Goal: Task Accomplishment & Management: Manage account settings

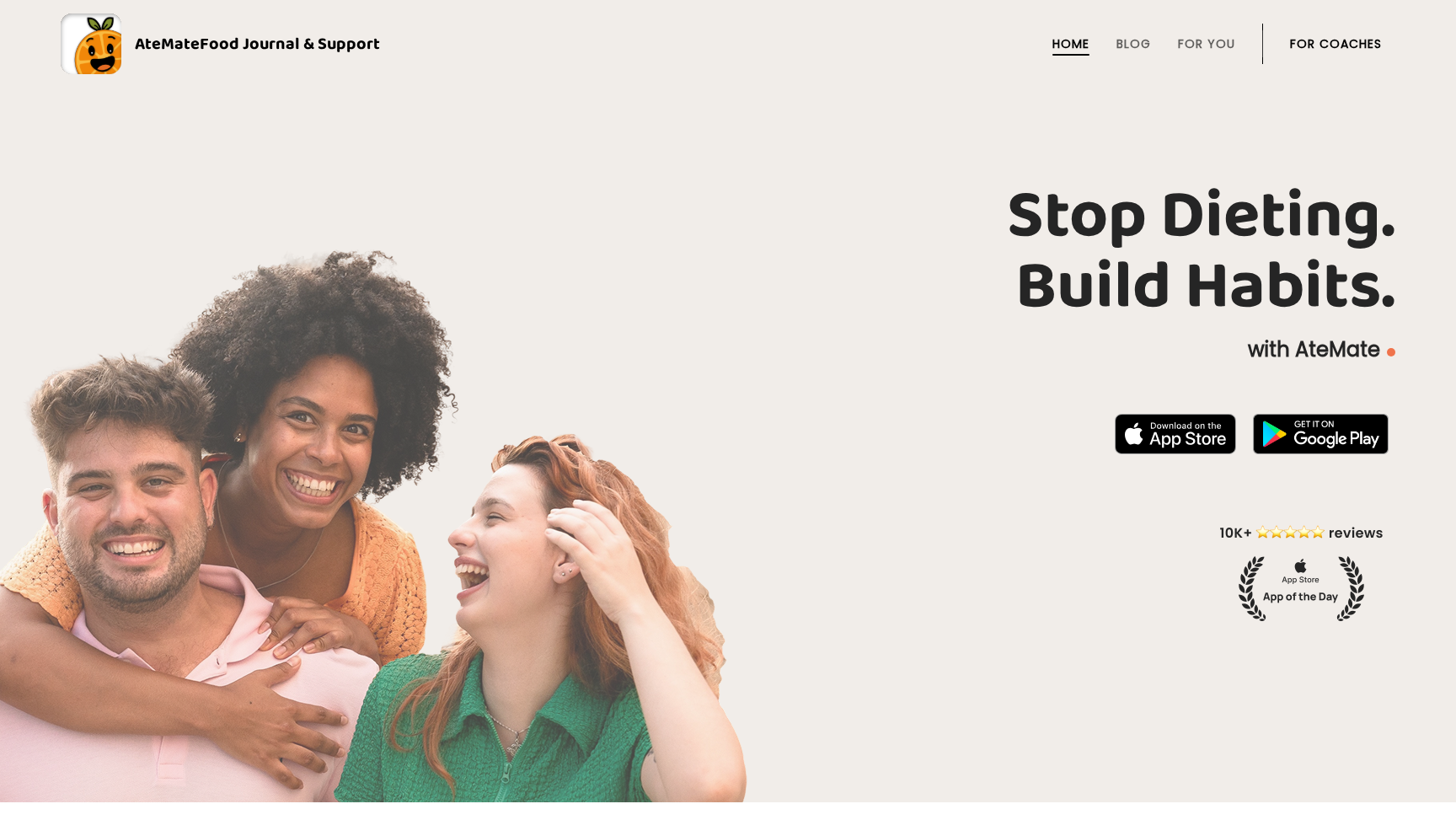
click at [1380, 35] on li "For Coaches" at bounding box center [1337, 44] width 92 height 41
click at [1364, 35] on li "For Coaches" at bounding box center [1337, 44] width 92 height 41
click at [1354, 42] on link "For Coaches" at bounding box center [1337, 43] width 92 height 13
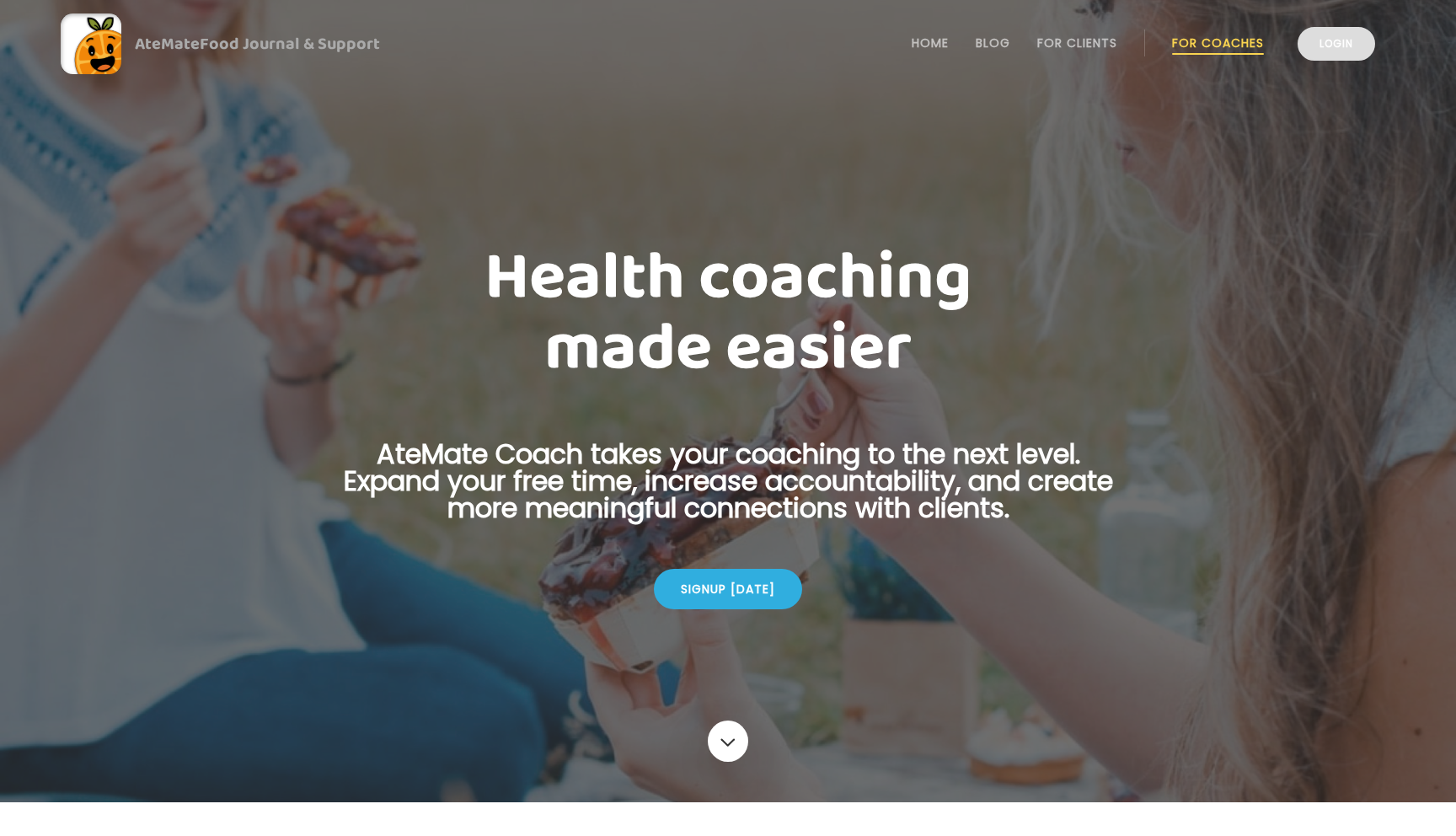
click at [1329, 44] on link "Login" at bounding box center [1337, 43] width 78 height 34
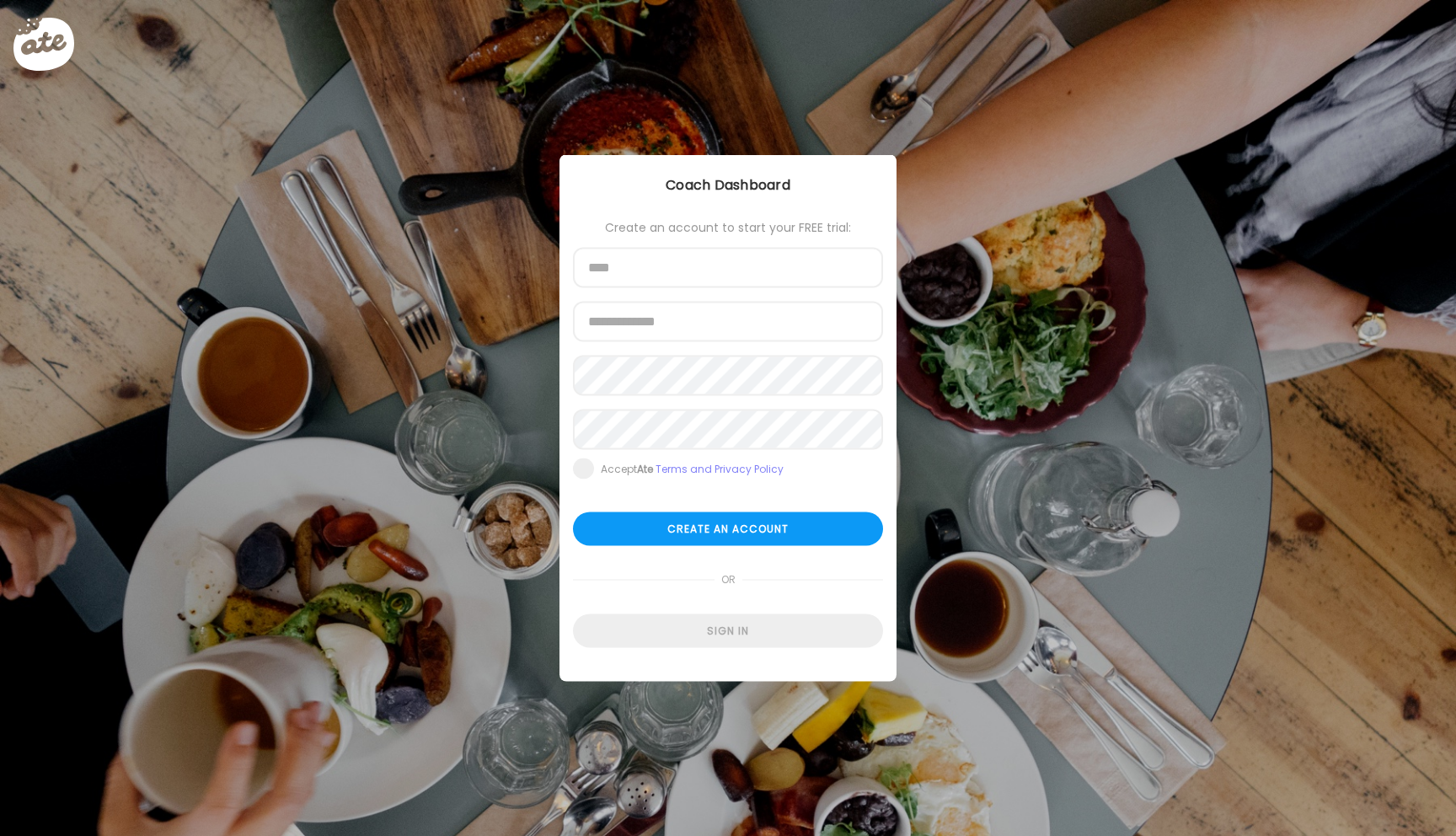
click at [573, 288] on div at bounding box center [573, 288] width 0 height 0
click at [626, 231] on div "Create an account to start your FREE trial:" at bounding box center [728, 227] width 310 height 13
click at [720, 633] on div "Sign in" at bounding box center [728, 632] width 310 height 34
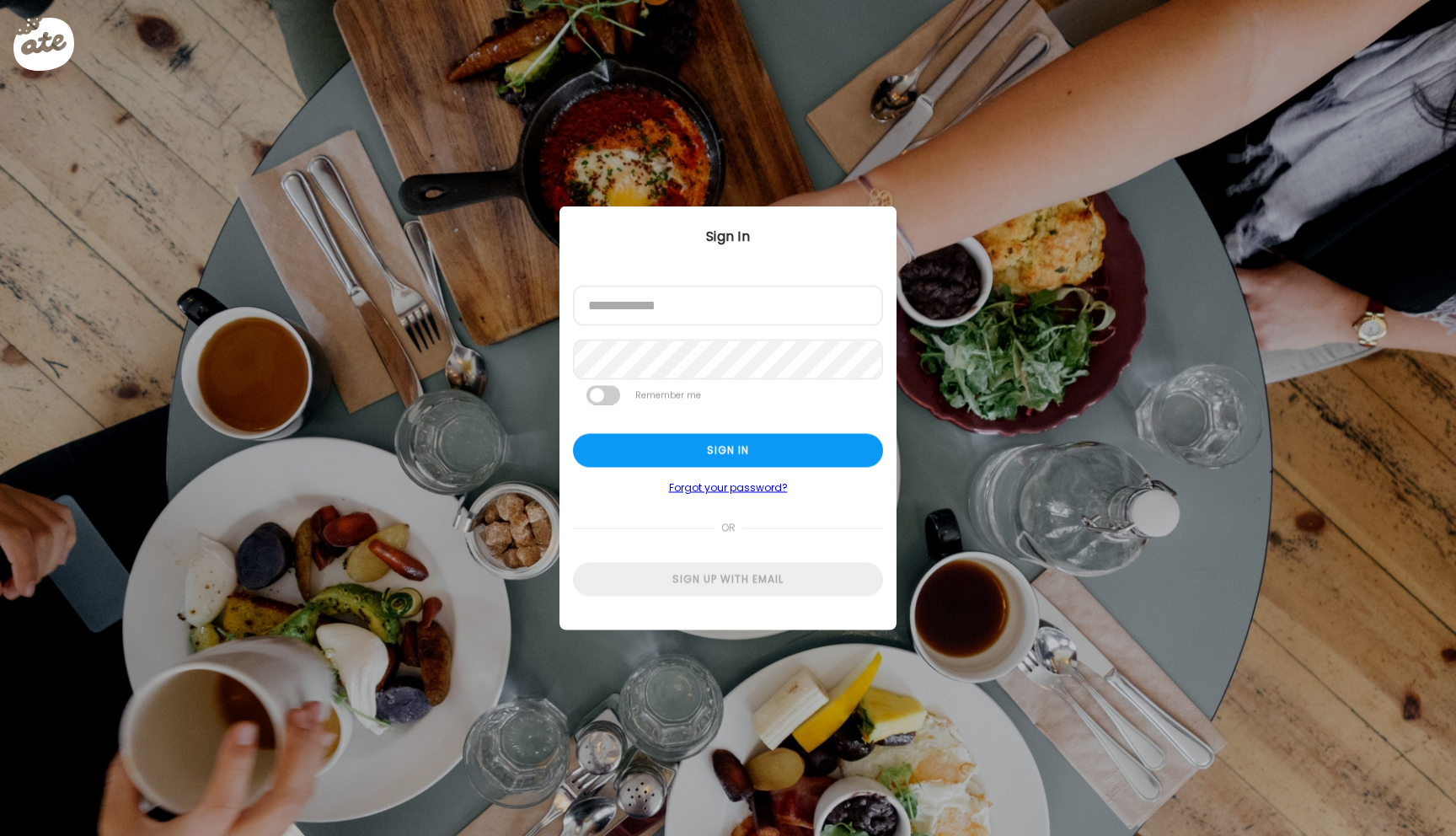
click at [573, 326] on div at bounding box center [573, 326] width 0 height 0
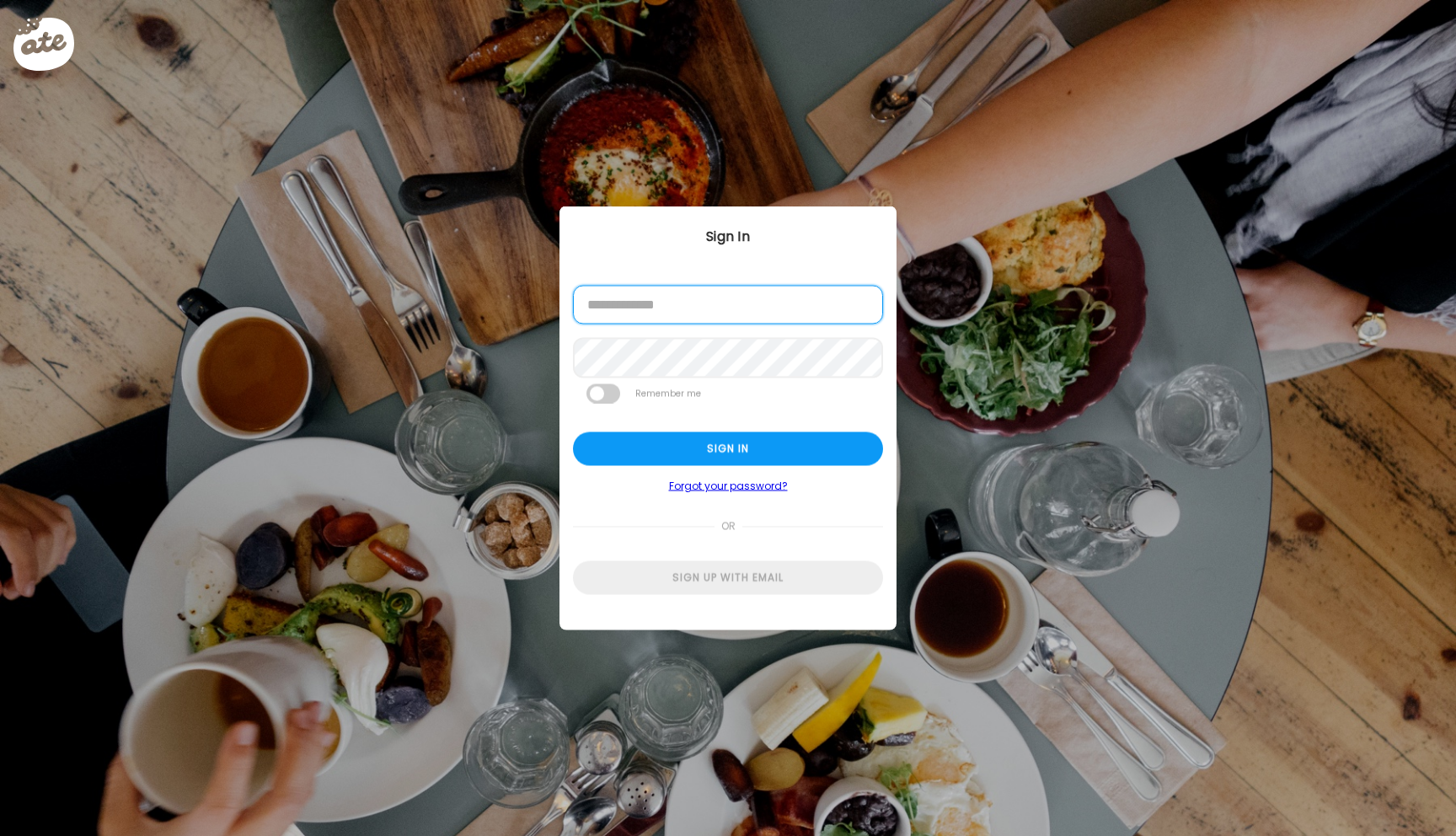
type input "**********"
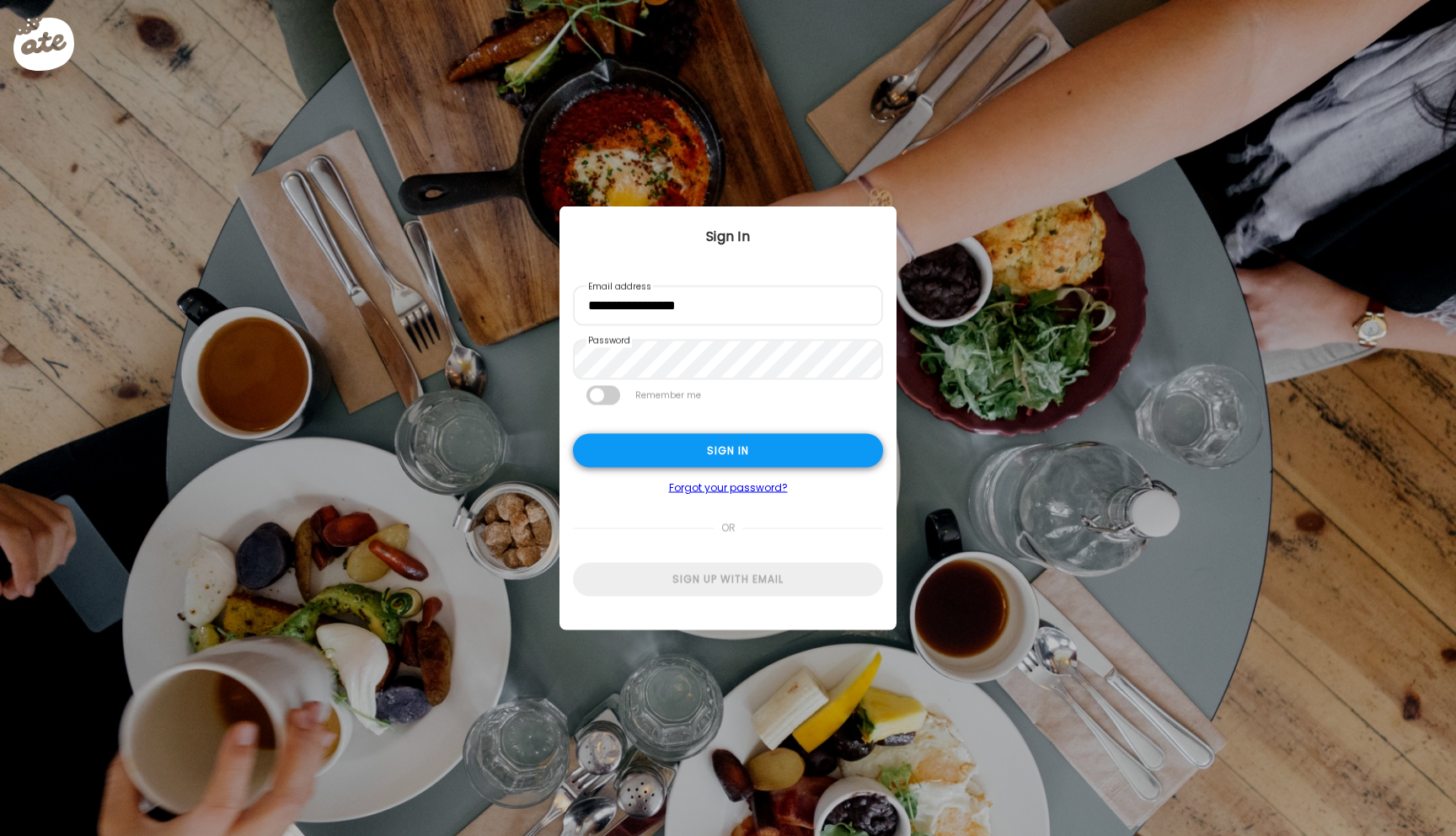
click at [634, 450] on div "Sign in" at bounding box center [728, 451] width 310 height 34
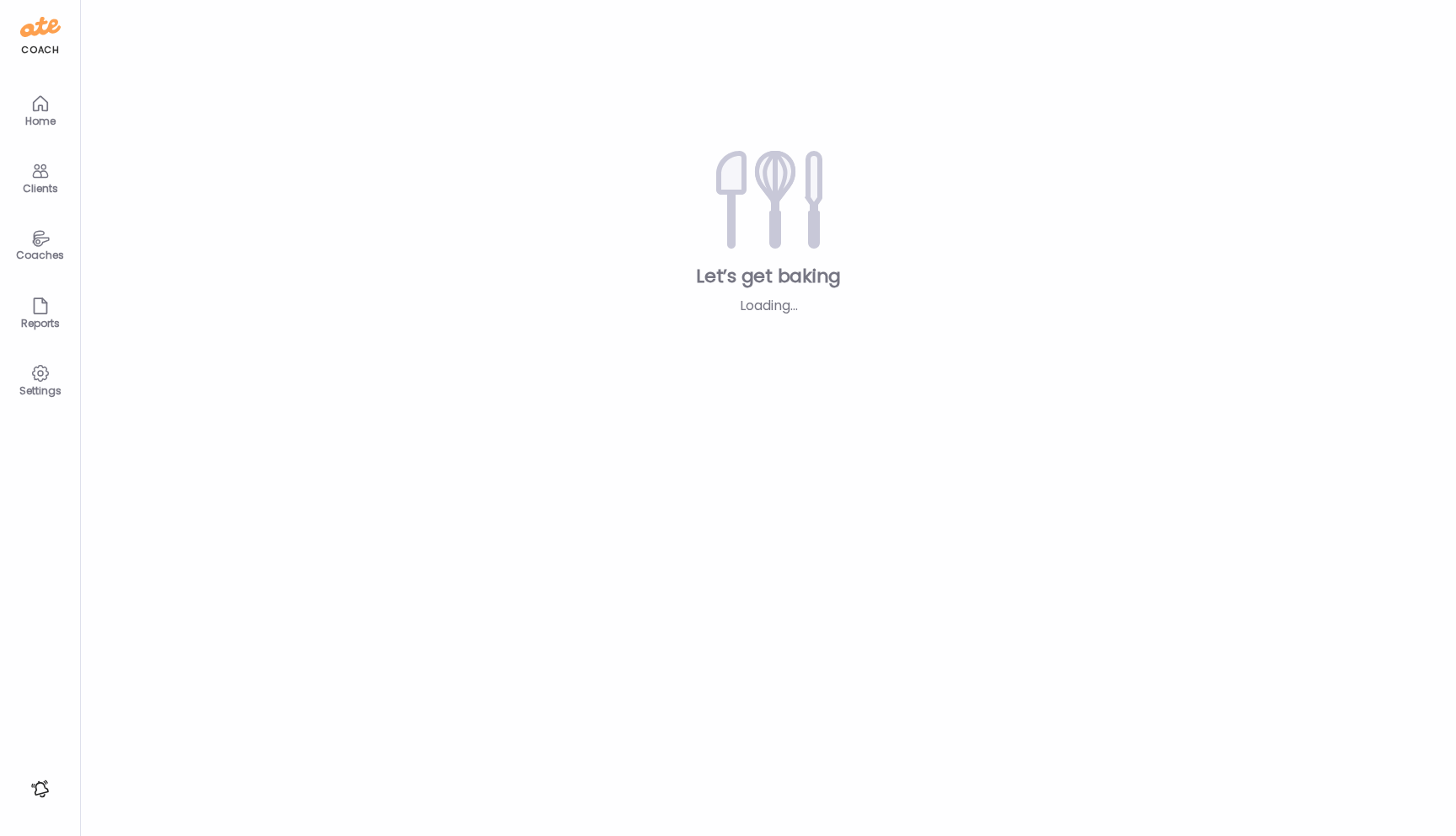
type input "*****"
type input "**********"
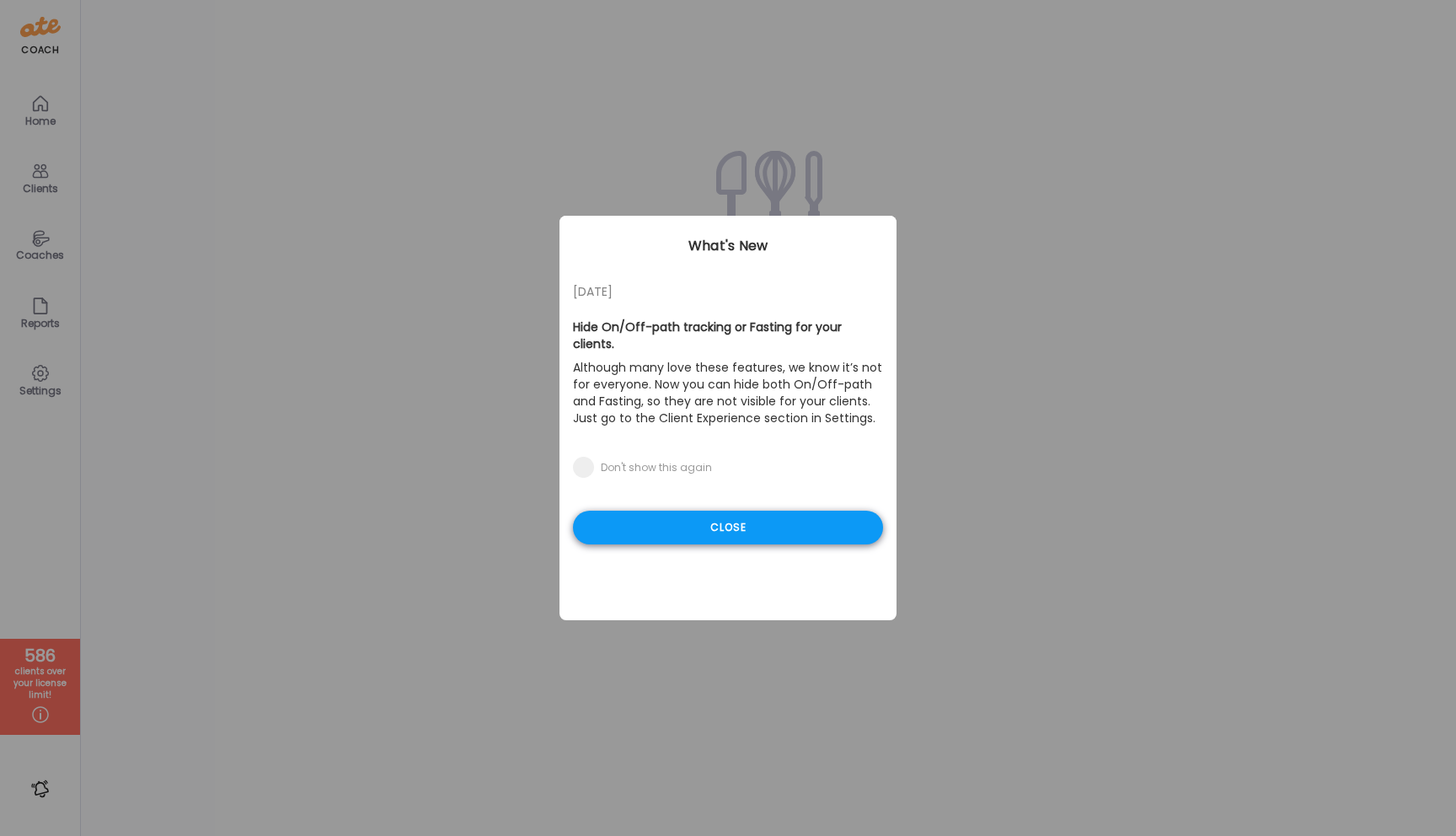
click at [701, 518] on div "Close" at bounding box center [728, 527] width 310 height 34
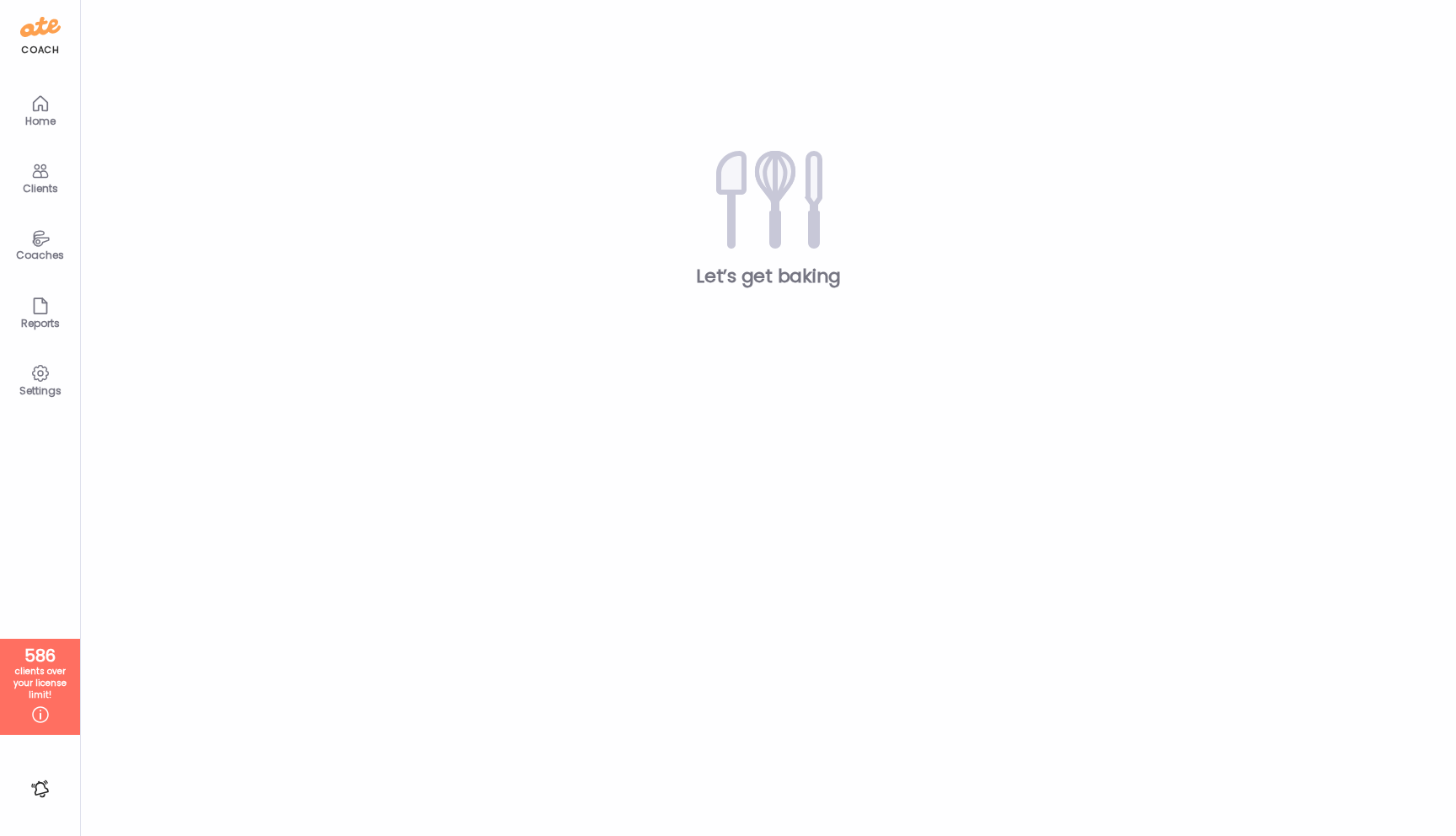
click at [34, 178] on icon at bounding box center [40, 171] width 20 height 20
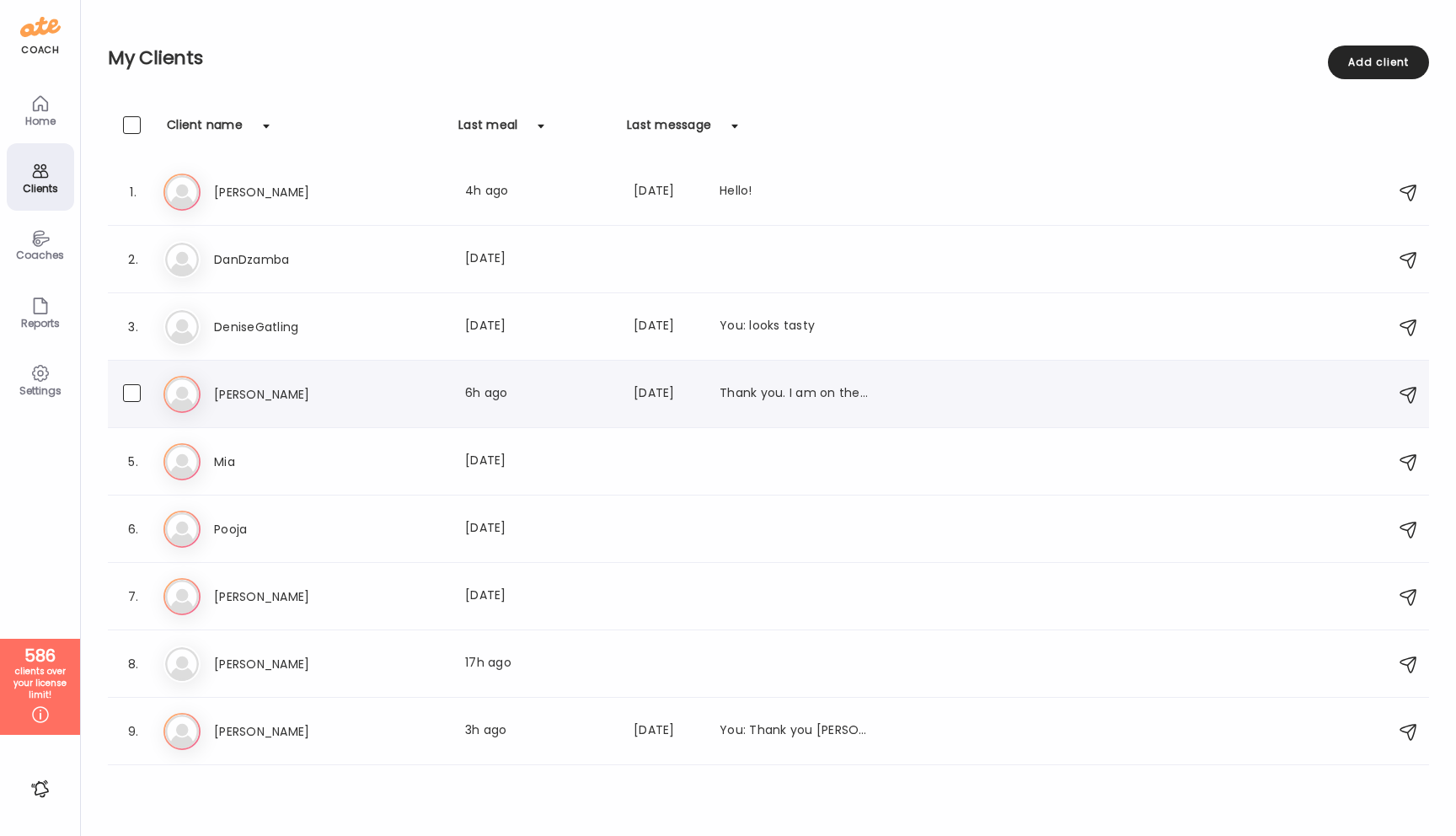
click at [231, 401] on h3 "Kellie Fowler" at bounding box center [288, 394] width 149 height 20
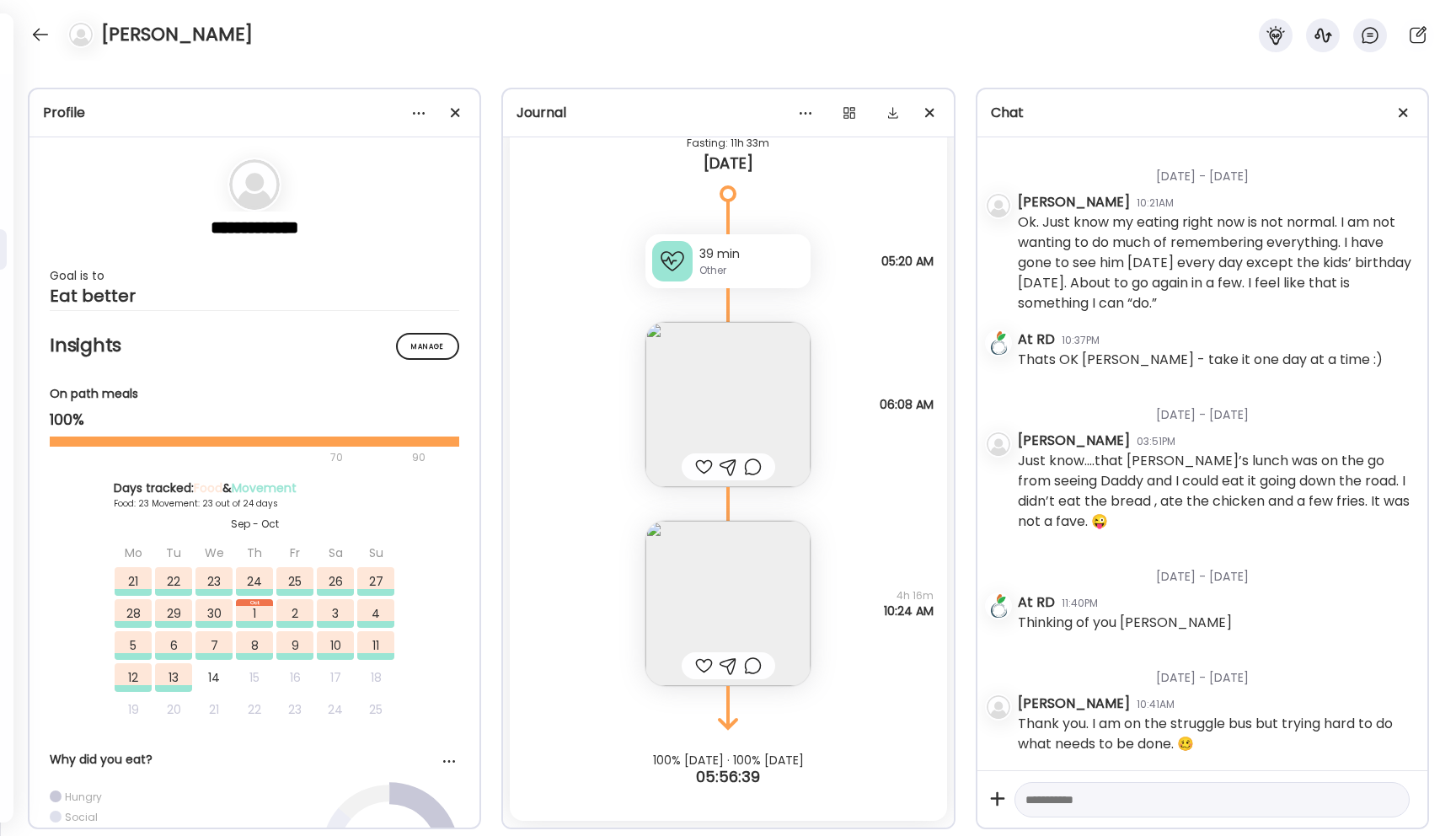
scroll to position [15509, 0]
click at [455, 115] on div at bounding box center [456, 113] width 34 height 34
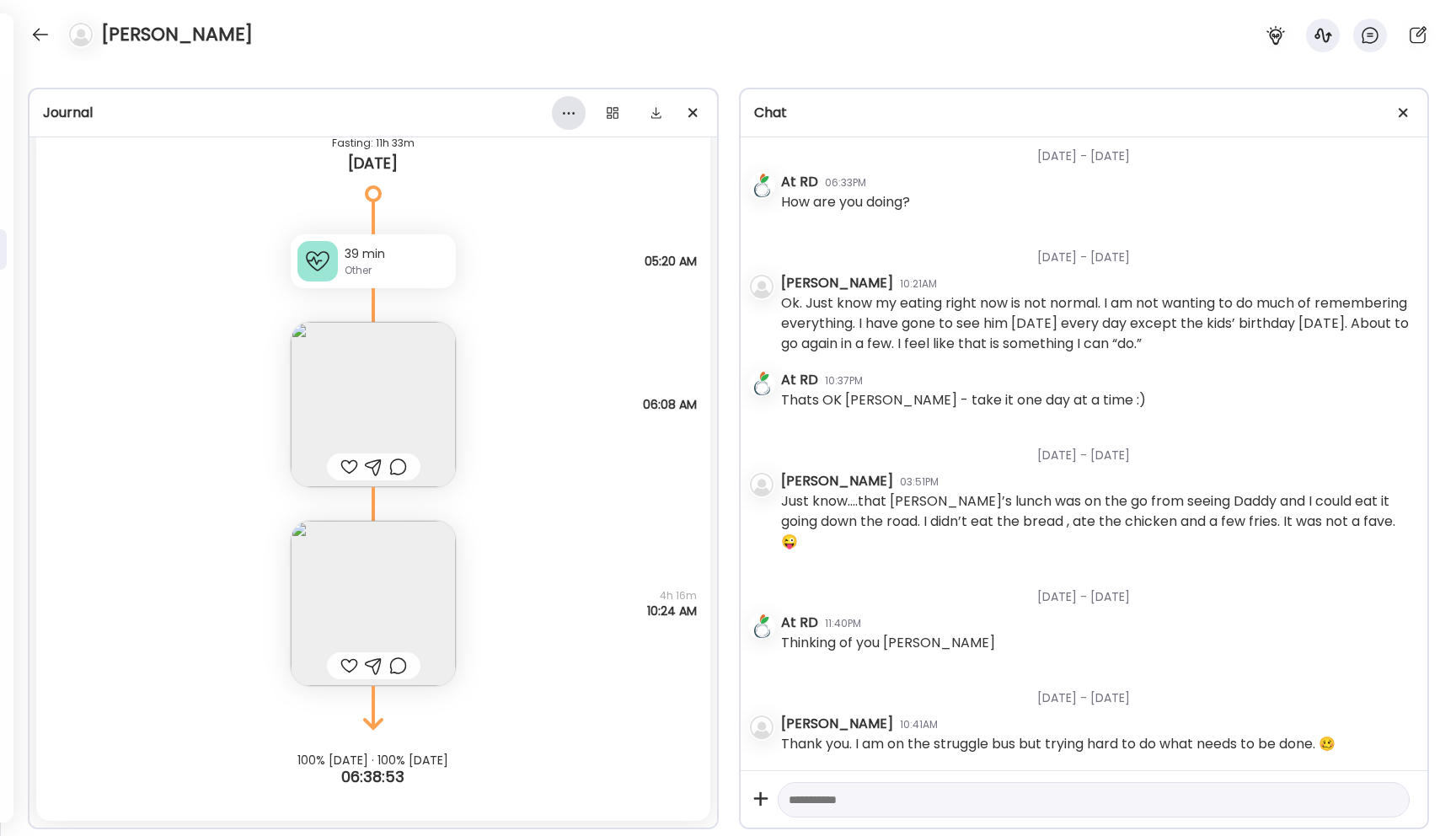
scroll to position [15023, 0]
click at [1405, 109] on div at bounding box center [1404, 113] width 34 height 34
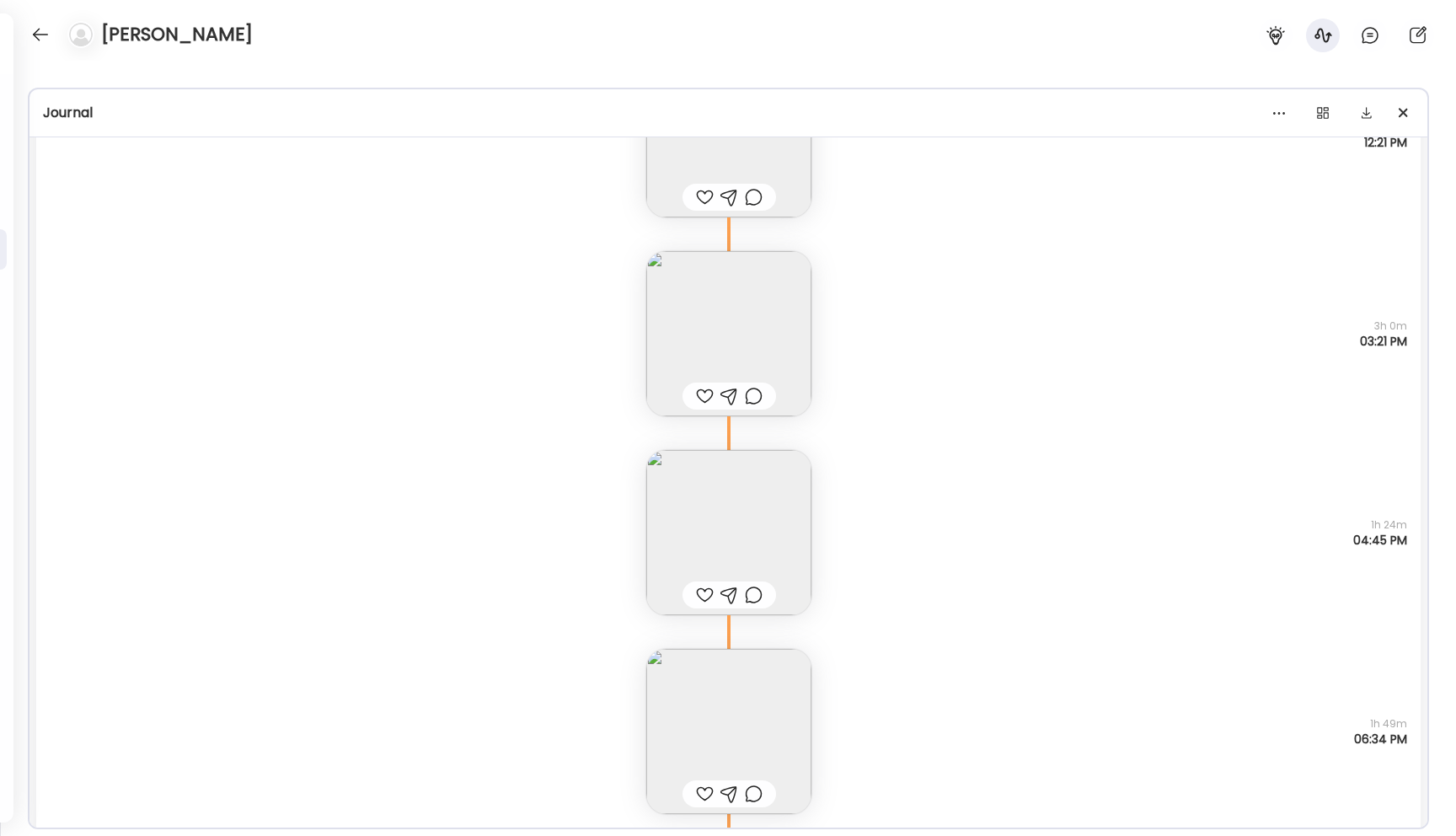
scroll to position [48689, 0]
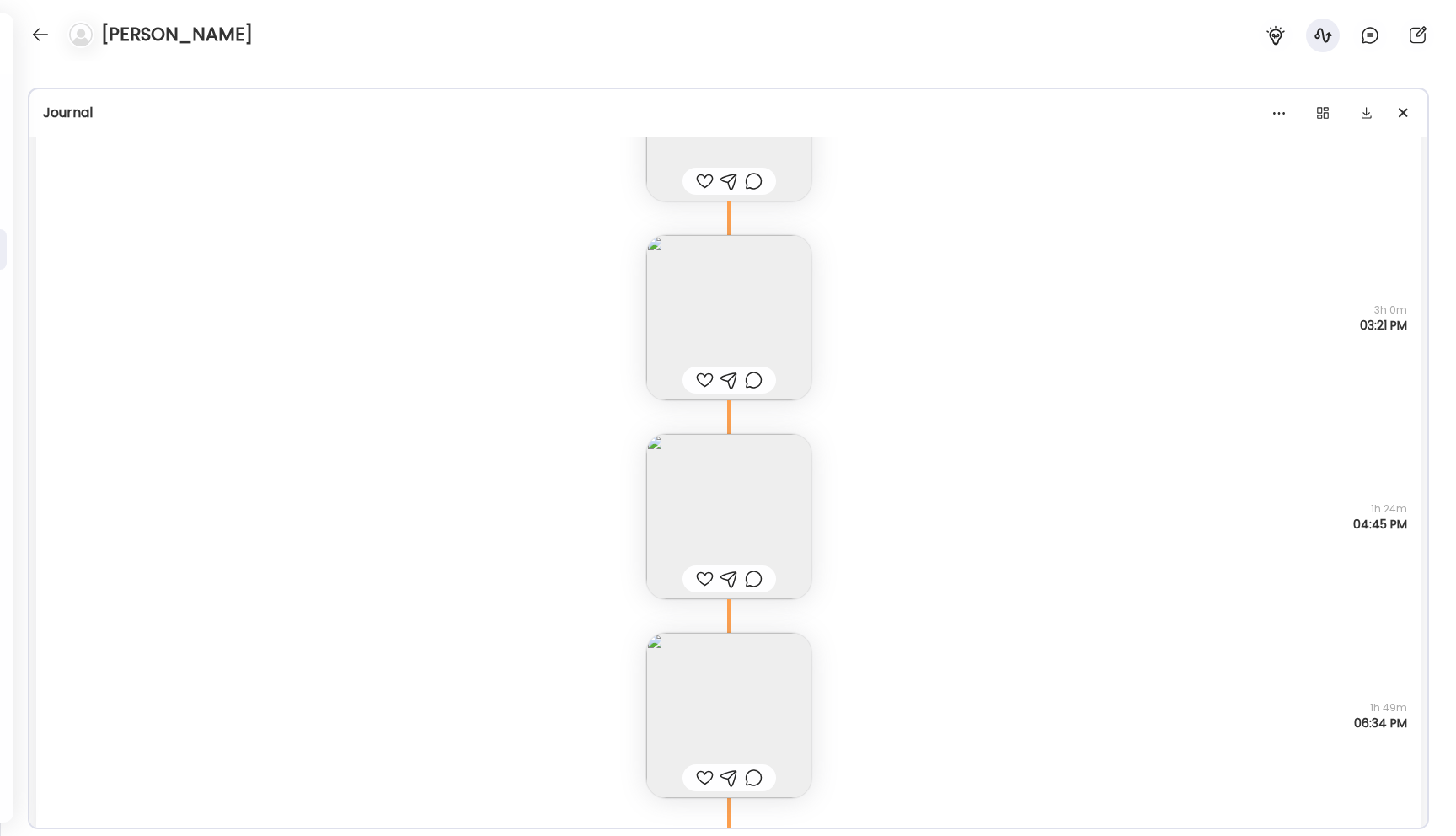
click at [696, 721] on img at bounding box center [729, 715] width 165 height 165
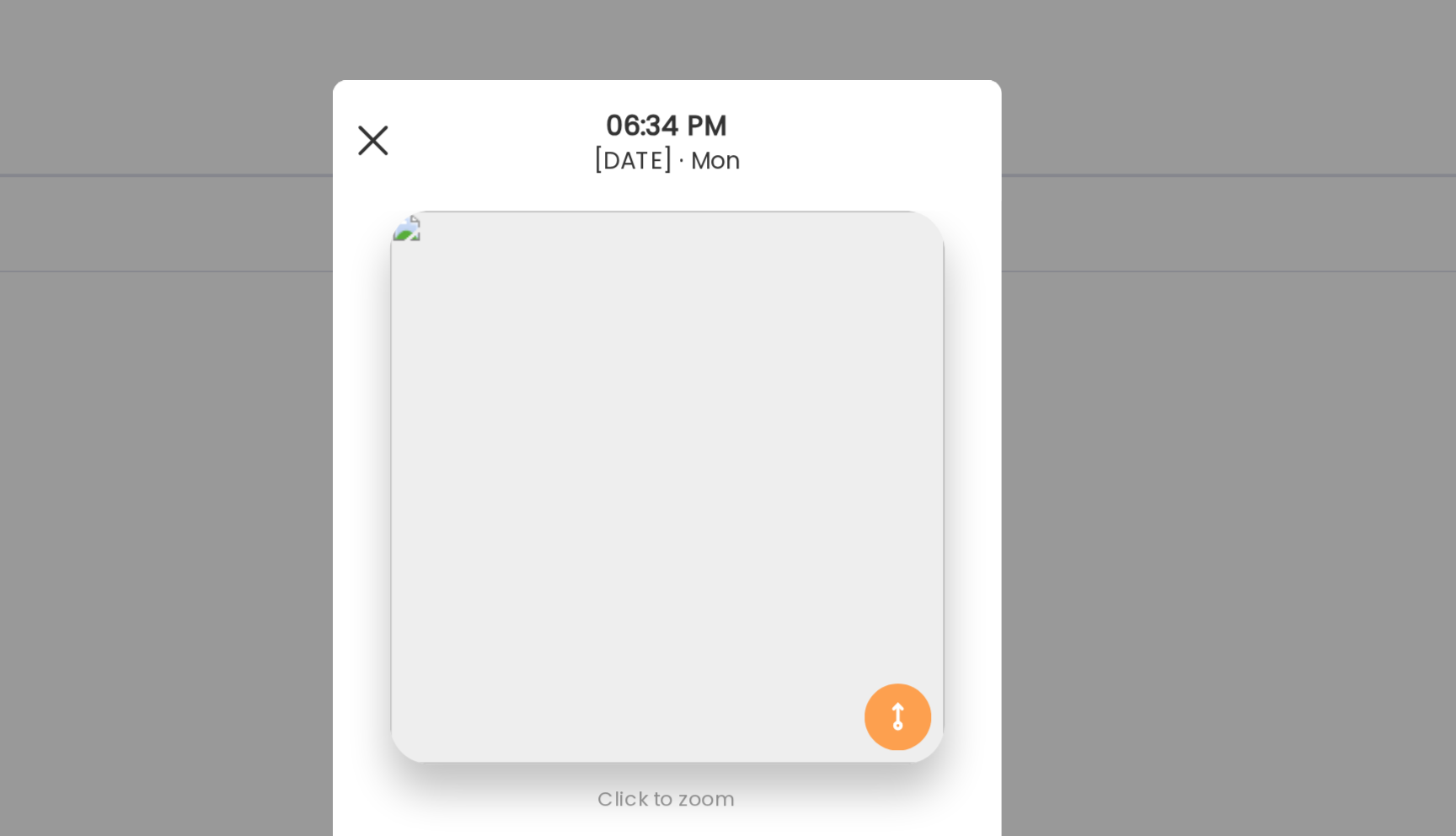
click at [577, 71] on div at bounding box center [579, 71] width 34 height 34
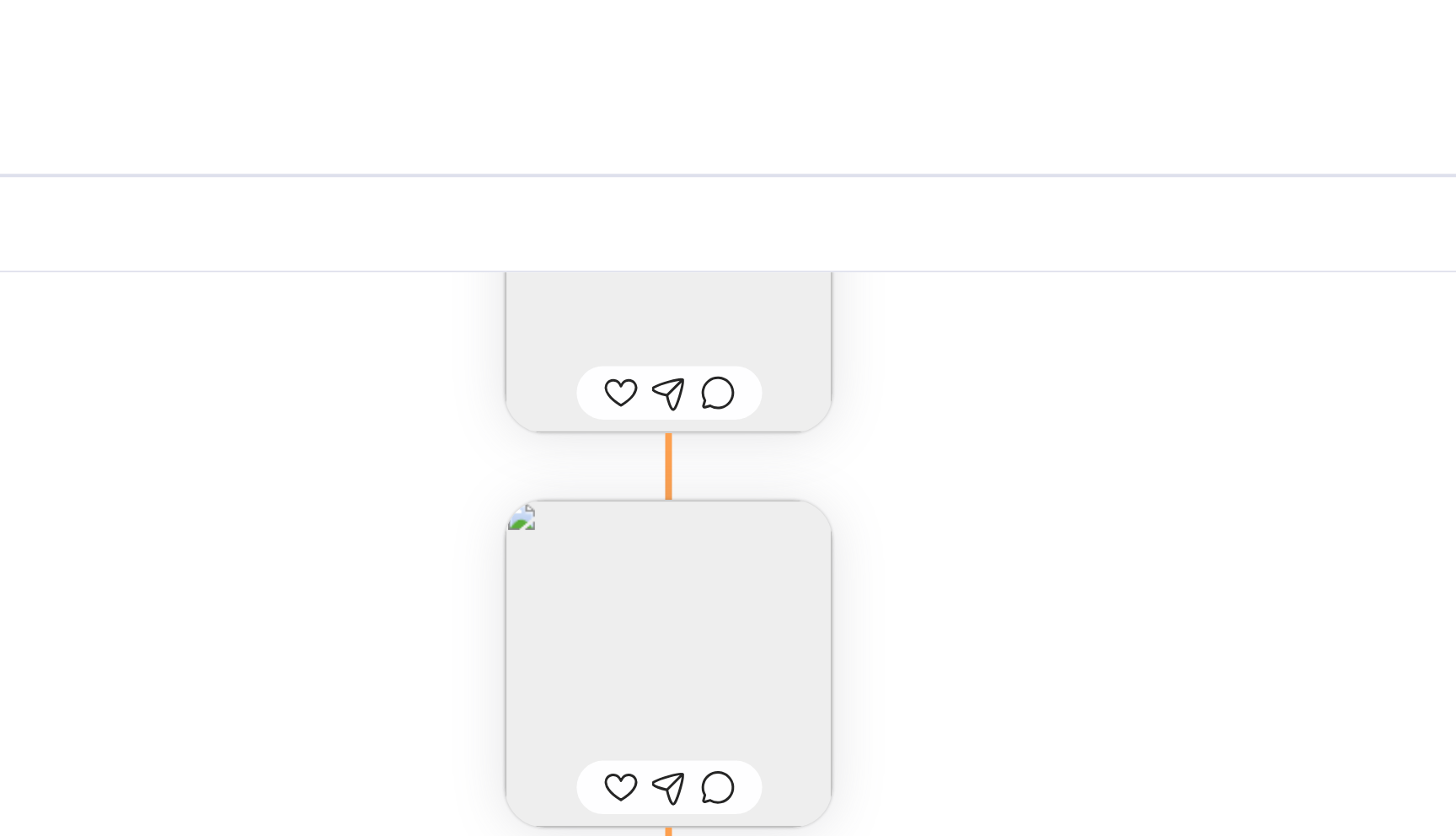
scroll to position [46928, 0]
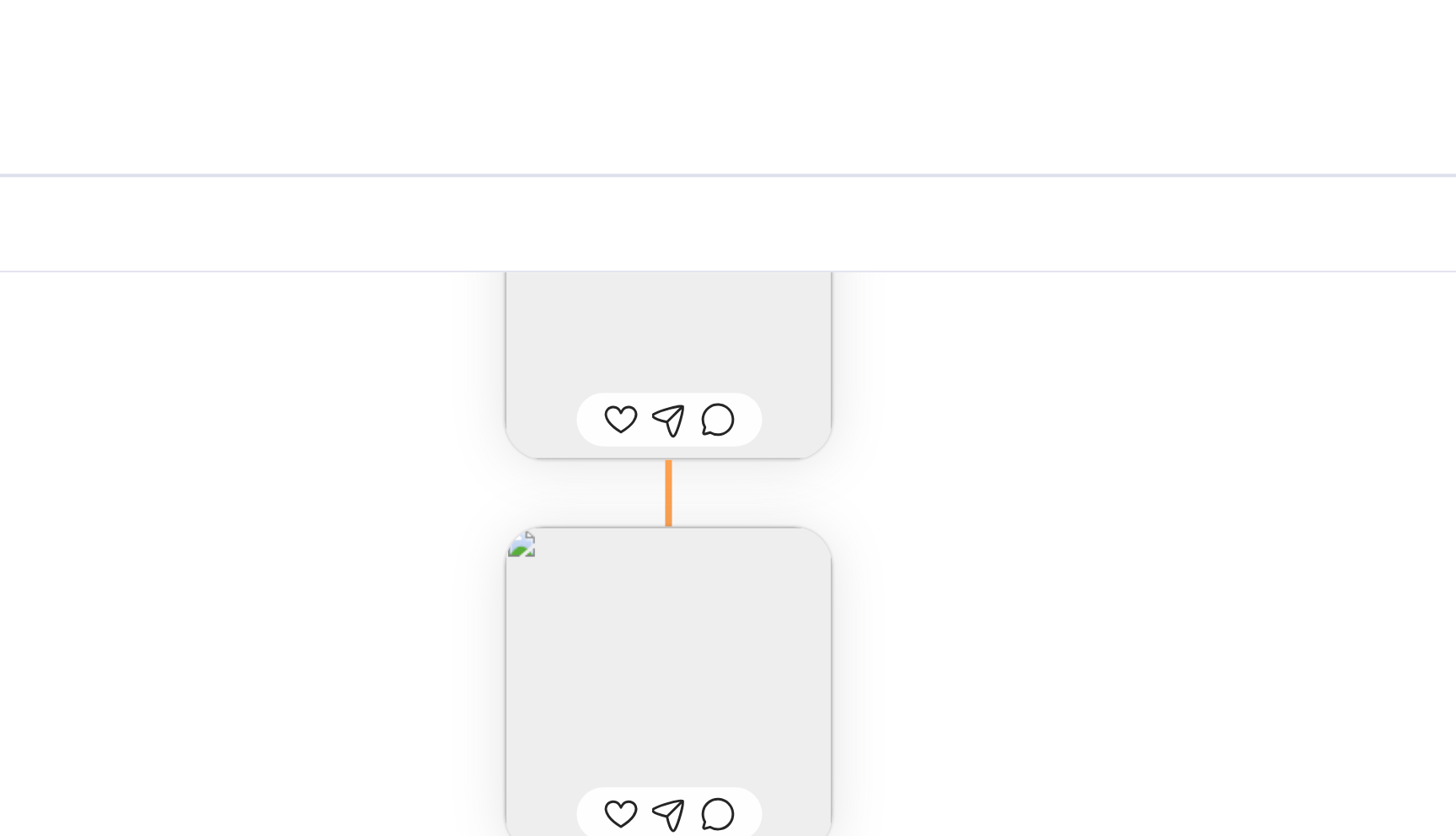
click at [704, 327] on img at bounding box center [729, 348] width 165 height 165
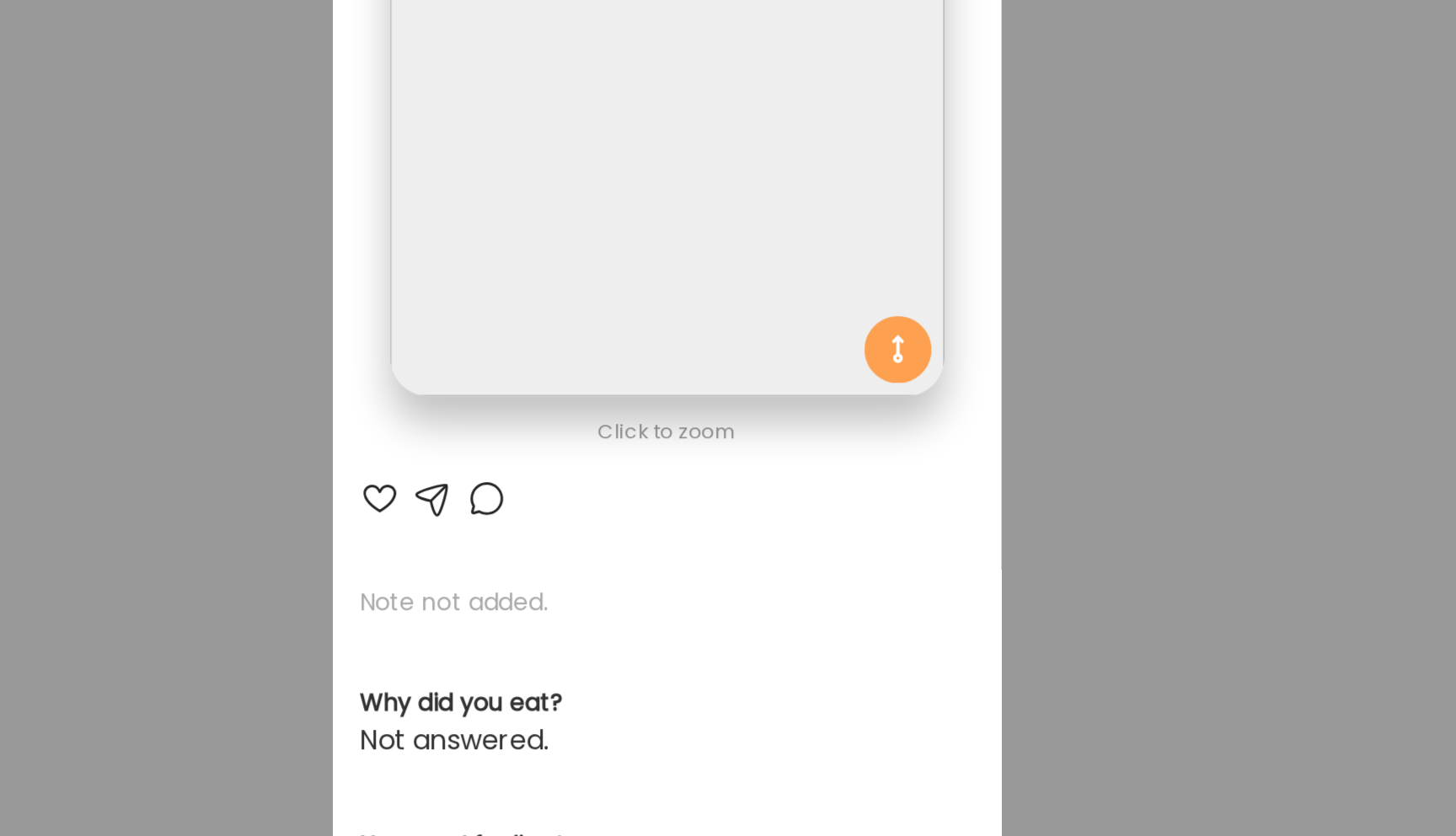
scroll to position [0, 0]
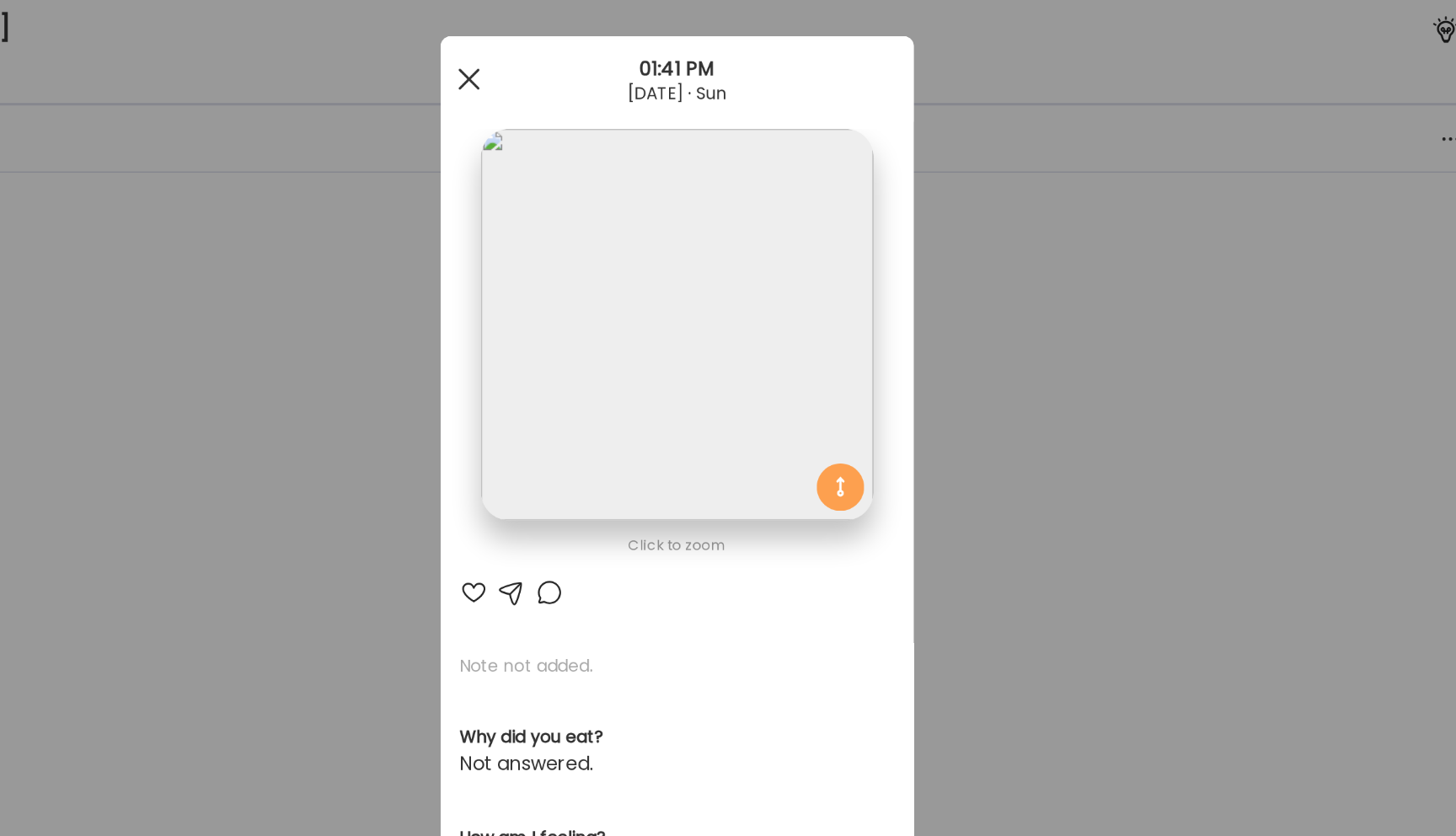
click at [584, 75] on span at bounding box center [579, 70] width 15 height 15
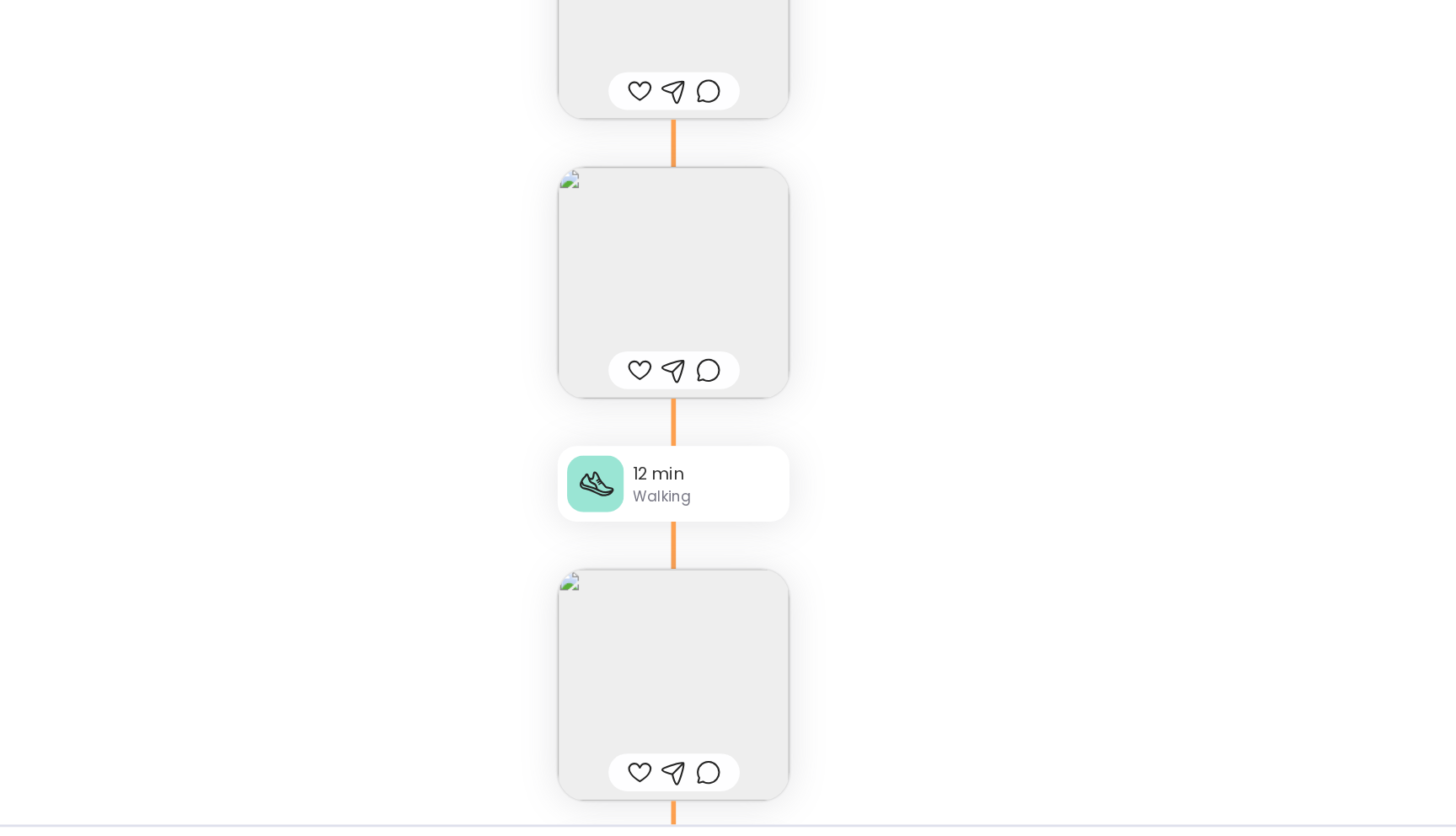
scroll to position [43389, 0]
click at [746, 723] on img at bounding box center [729, 729] width 165 height 165
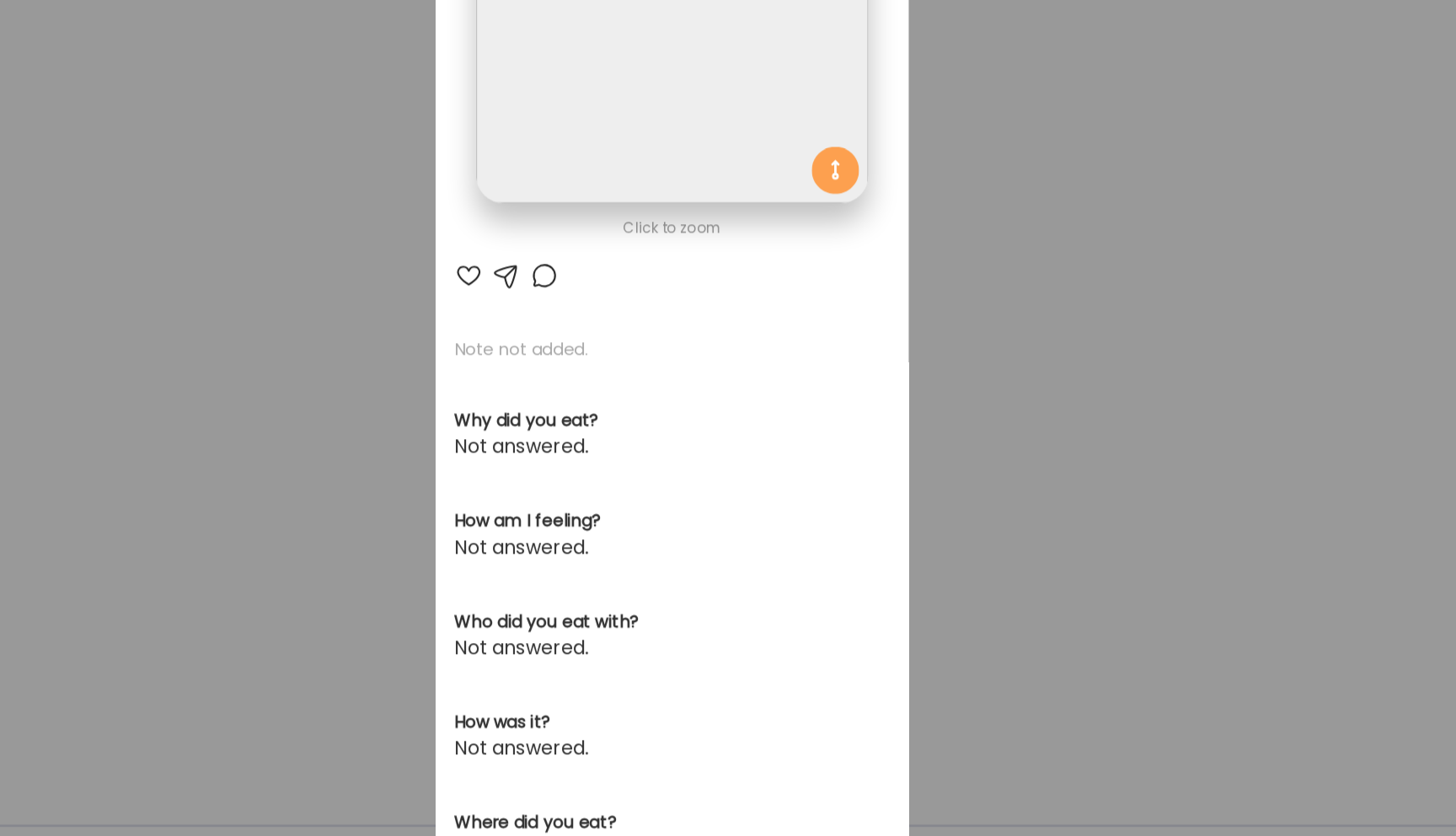
scroll to position [0, 0]
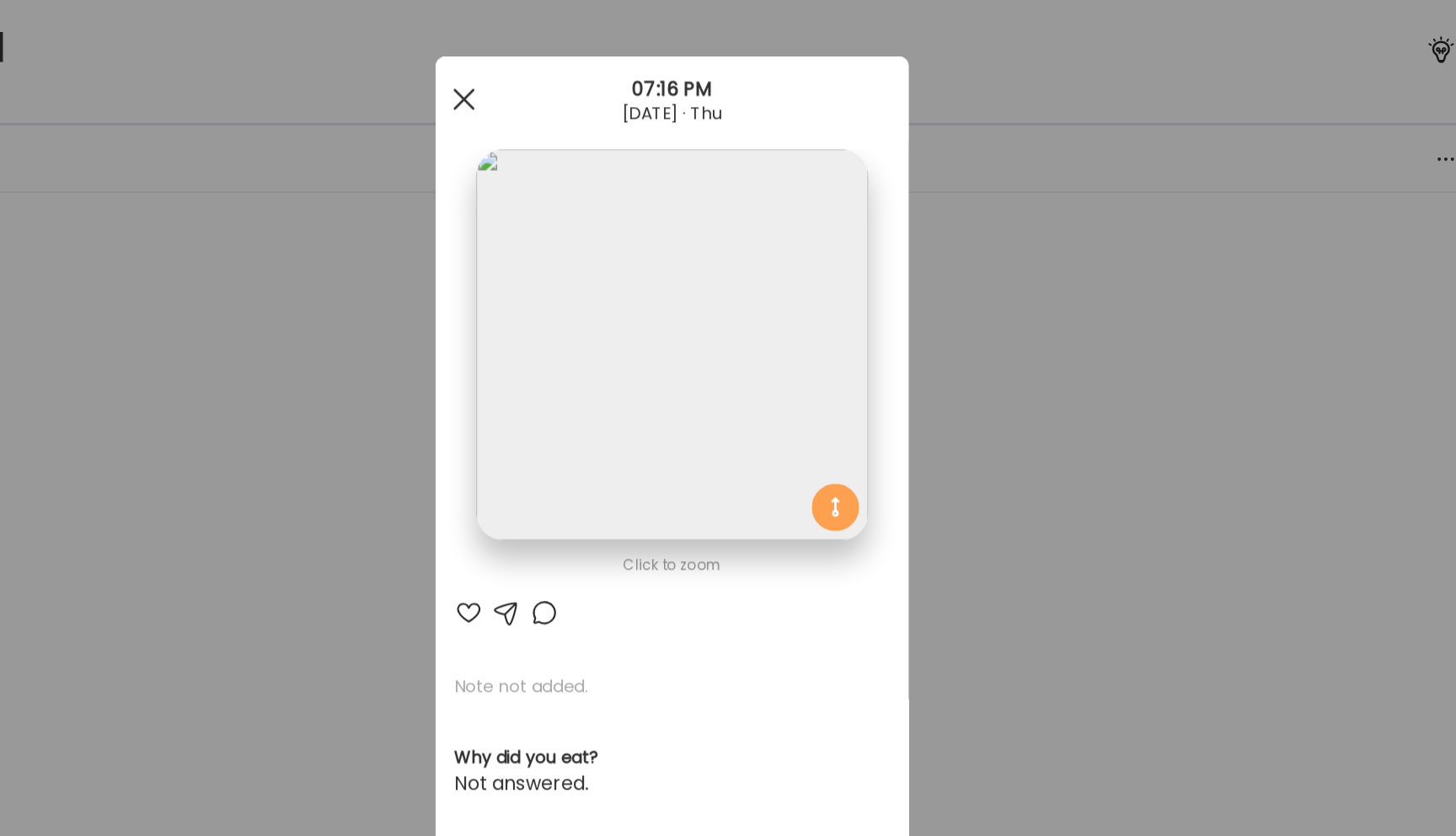
click at [581, 70] on div at bounding box center [579, 71] width 34 height 34
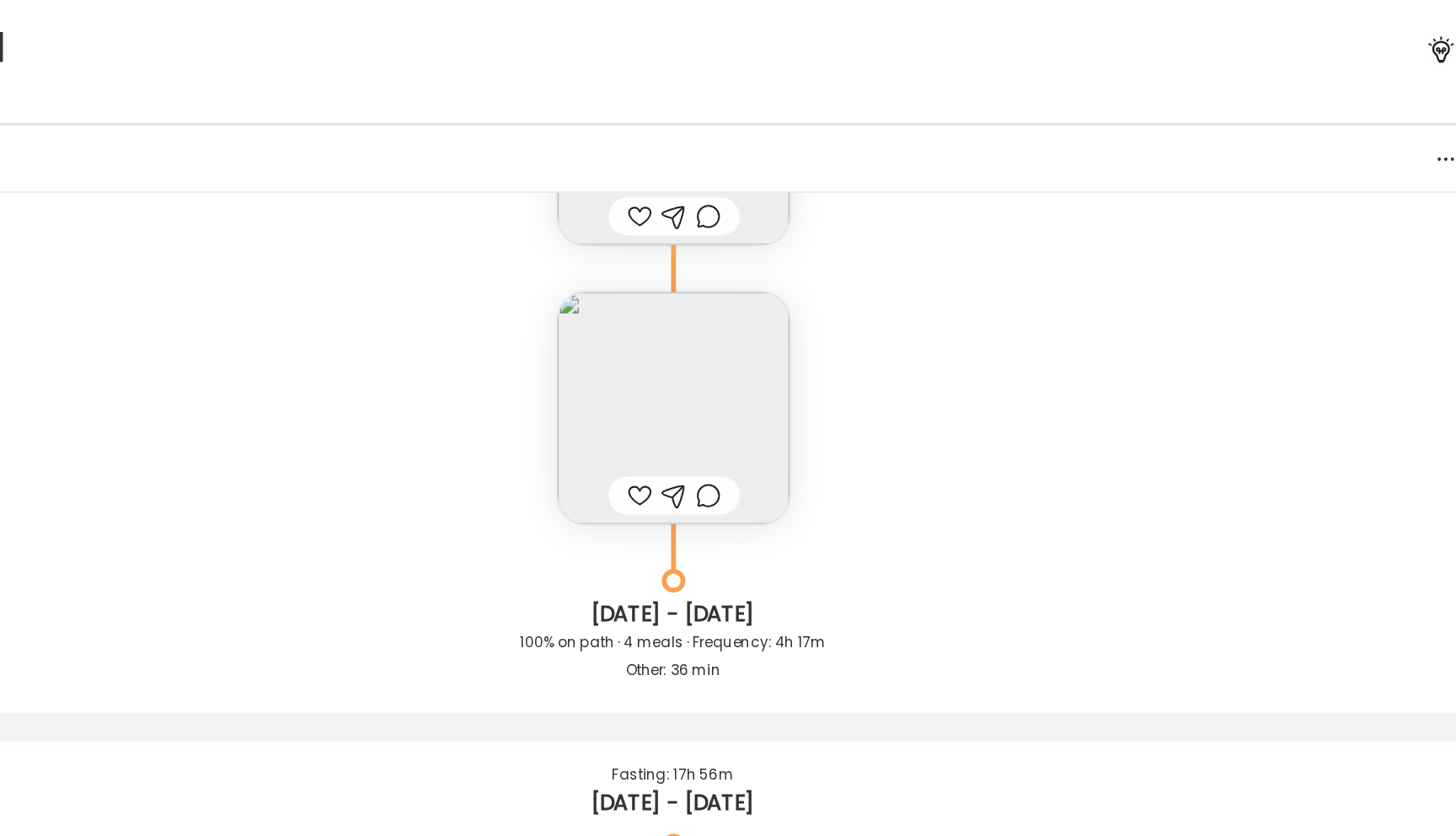
scroll to position [45214, 0]
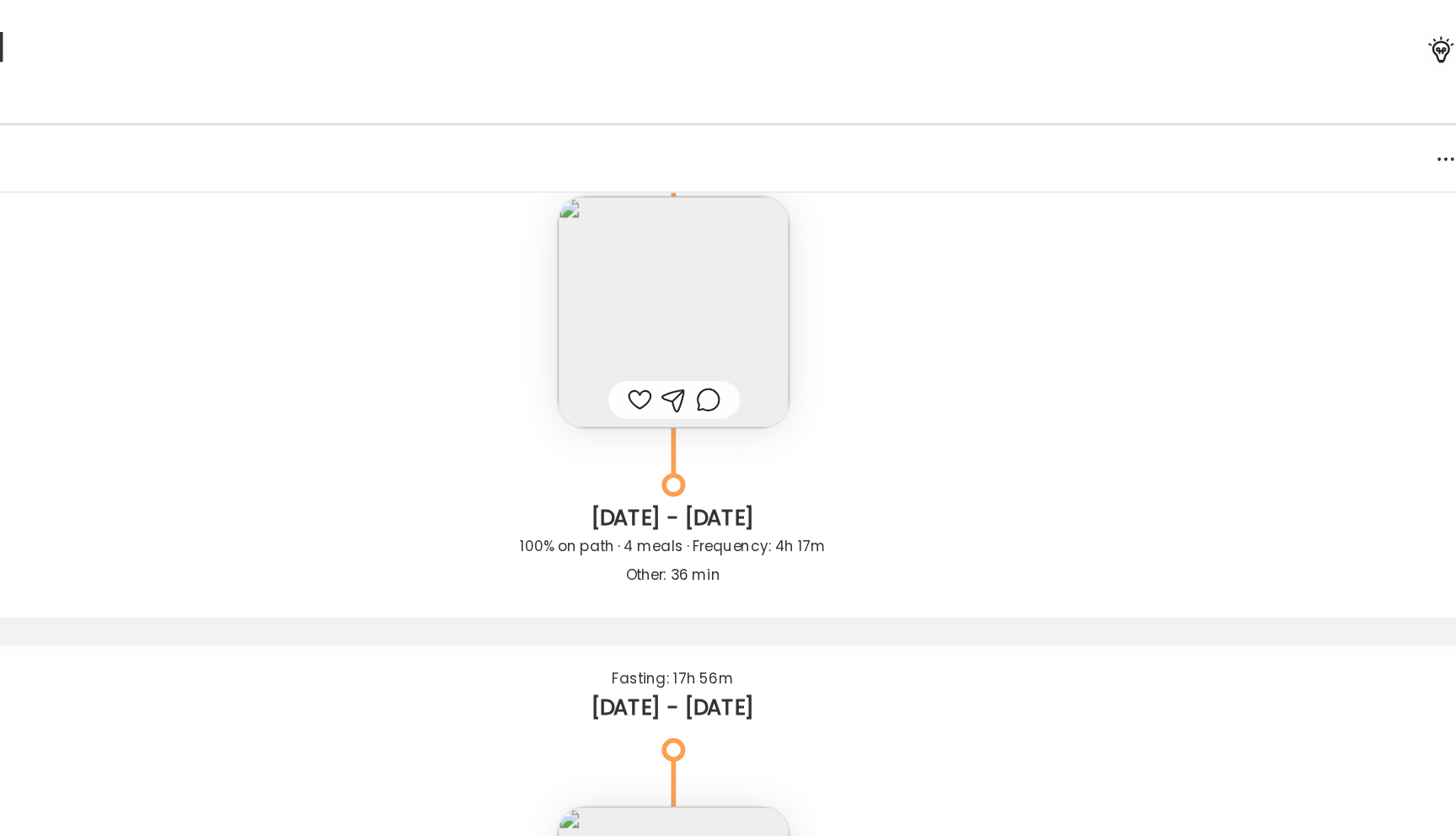
click at [692, 244] on img at bounding box center [729, 222] width 165 height 165
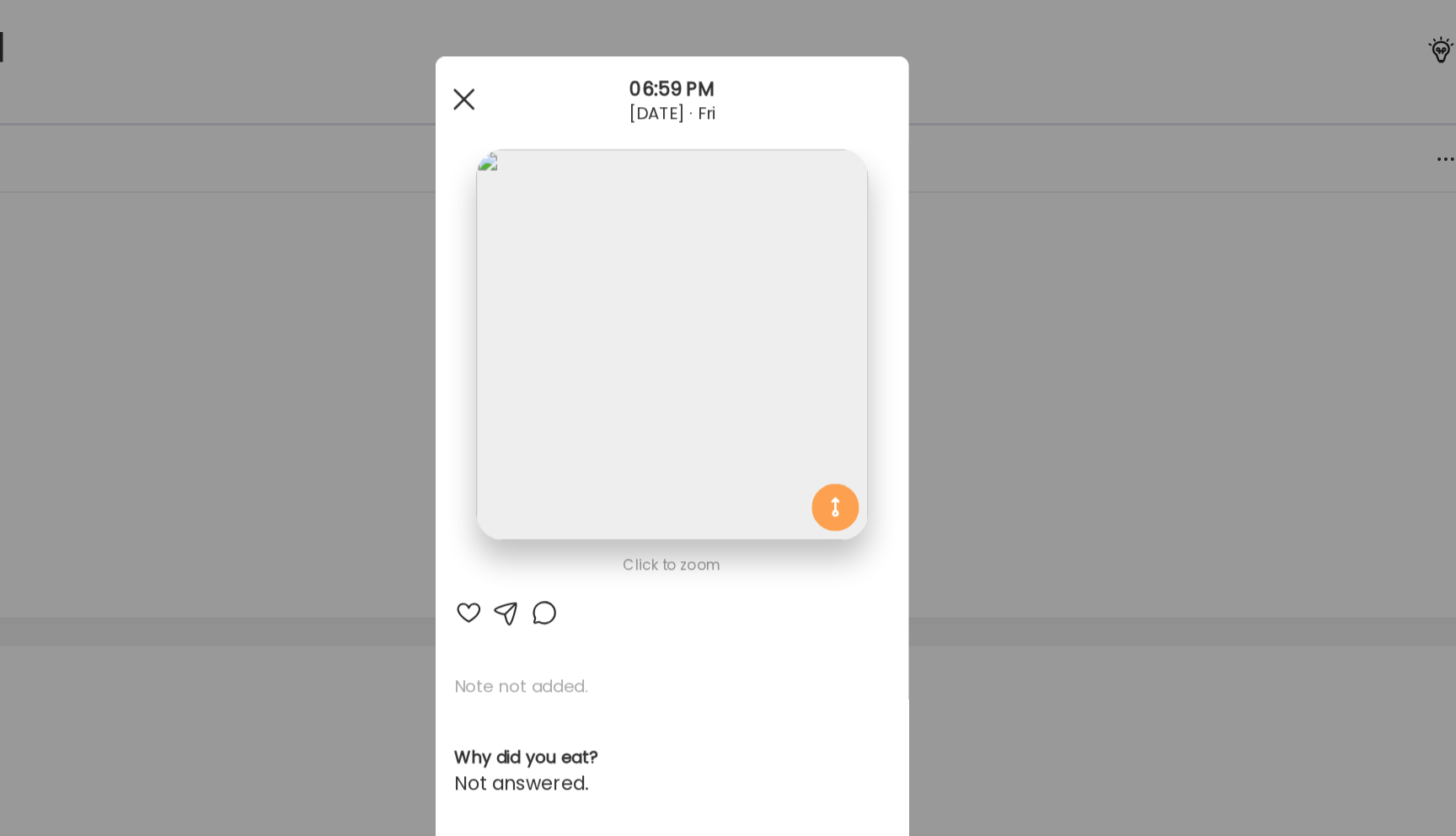
click at [579, 71] on span at bounding box center [579, 70] width 15 height 15
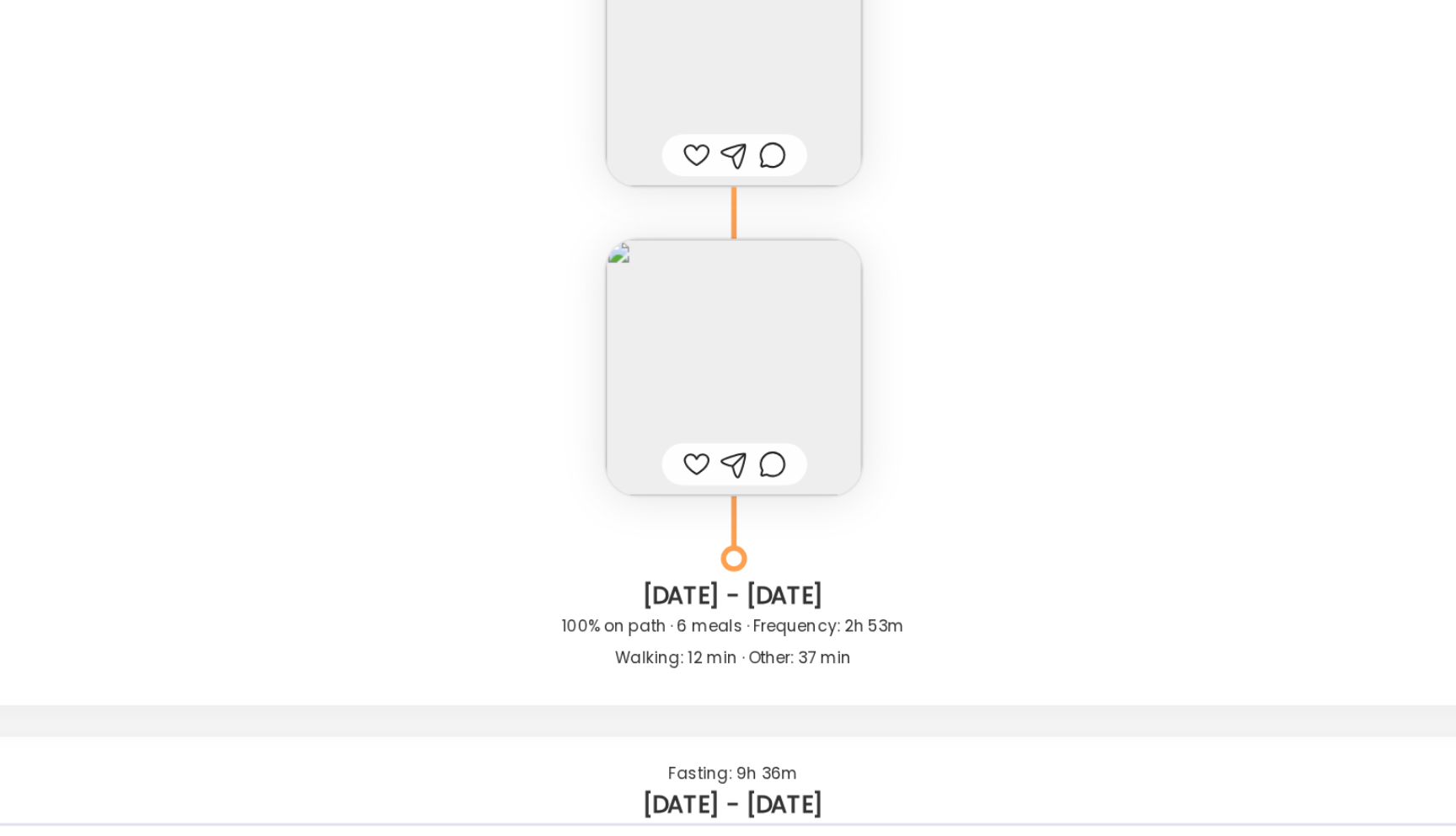
scroll to position [43780, 0]
